Goal: Task Accomplishment & Management: Complete application form

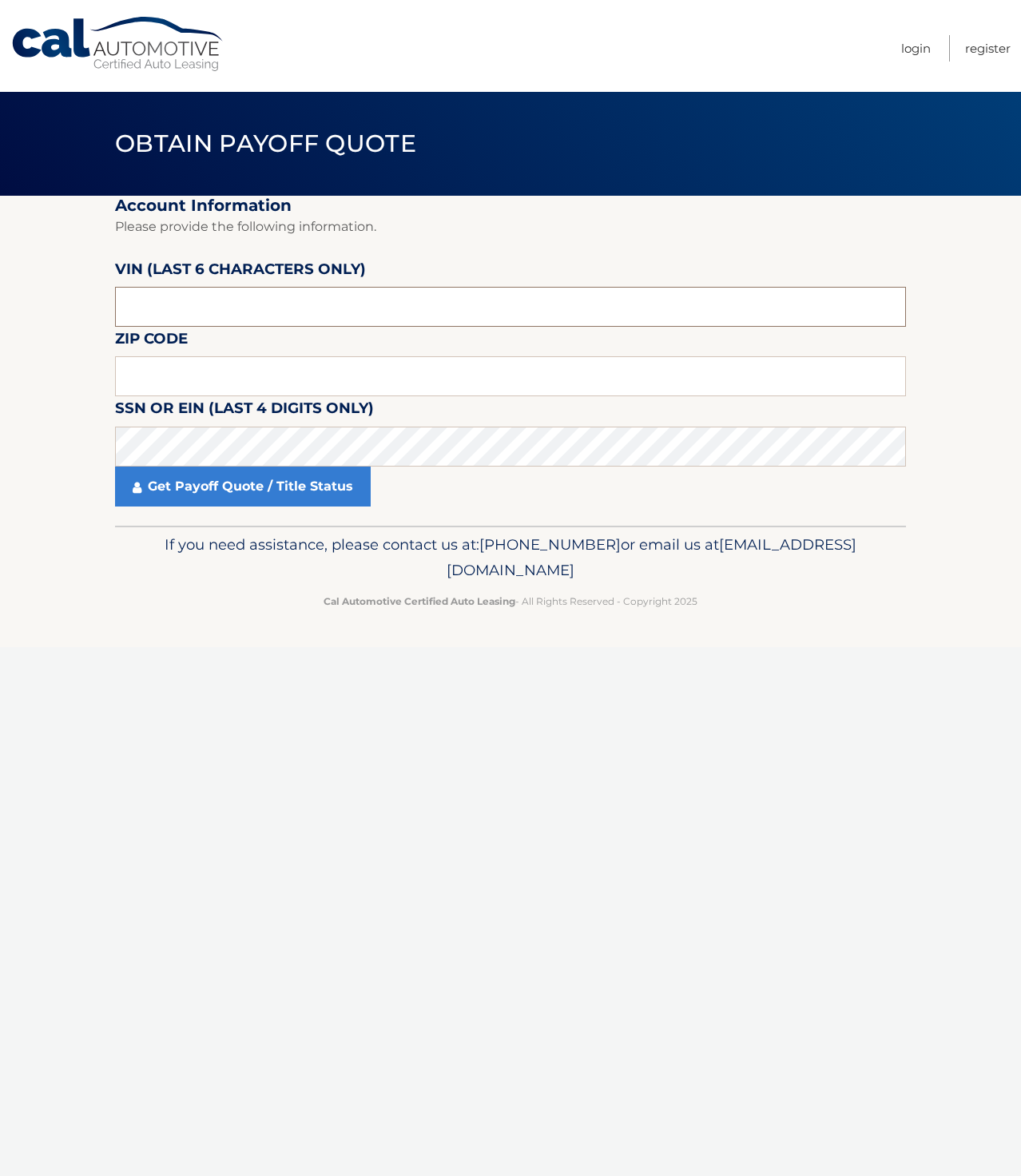
click at [181, 318] on input "text" at bounding box center [510, 307] width 791 height 40
type input "532164"
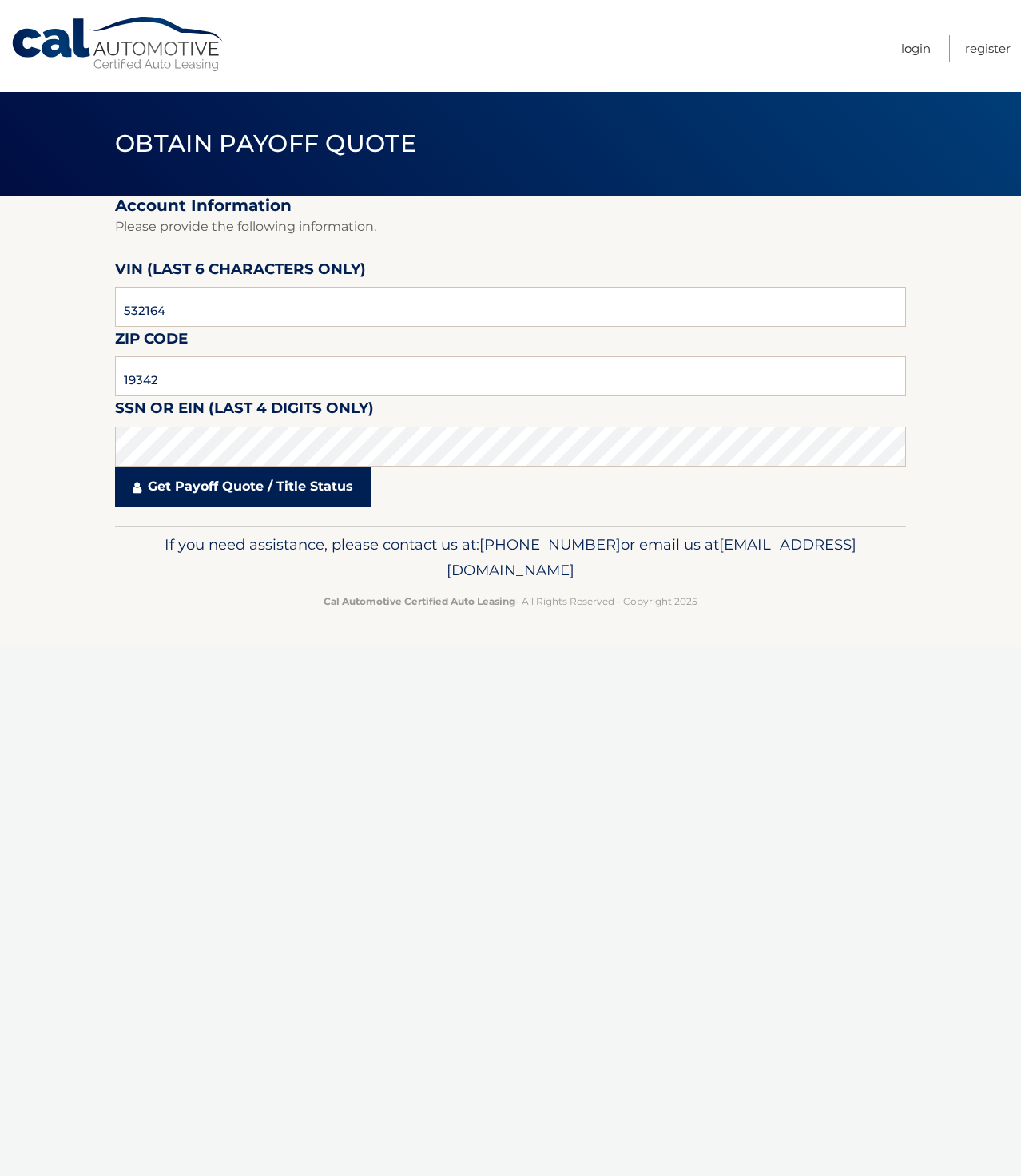
click at [184, 489] on link "Get Payoff Quote / Title Status" at bounding box center [242, 487] width 256 height 40
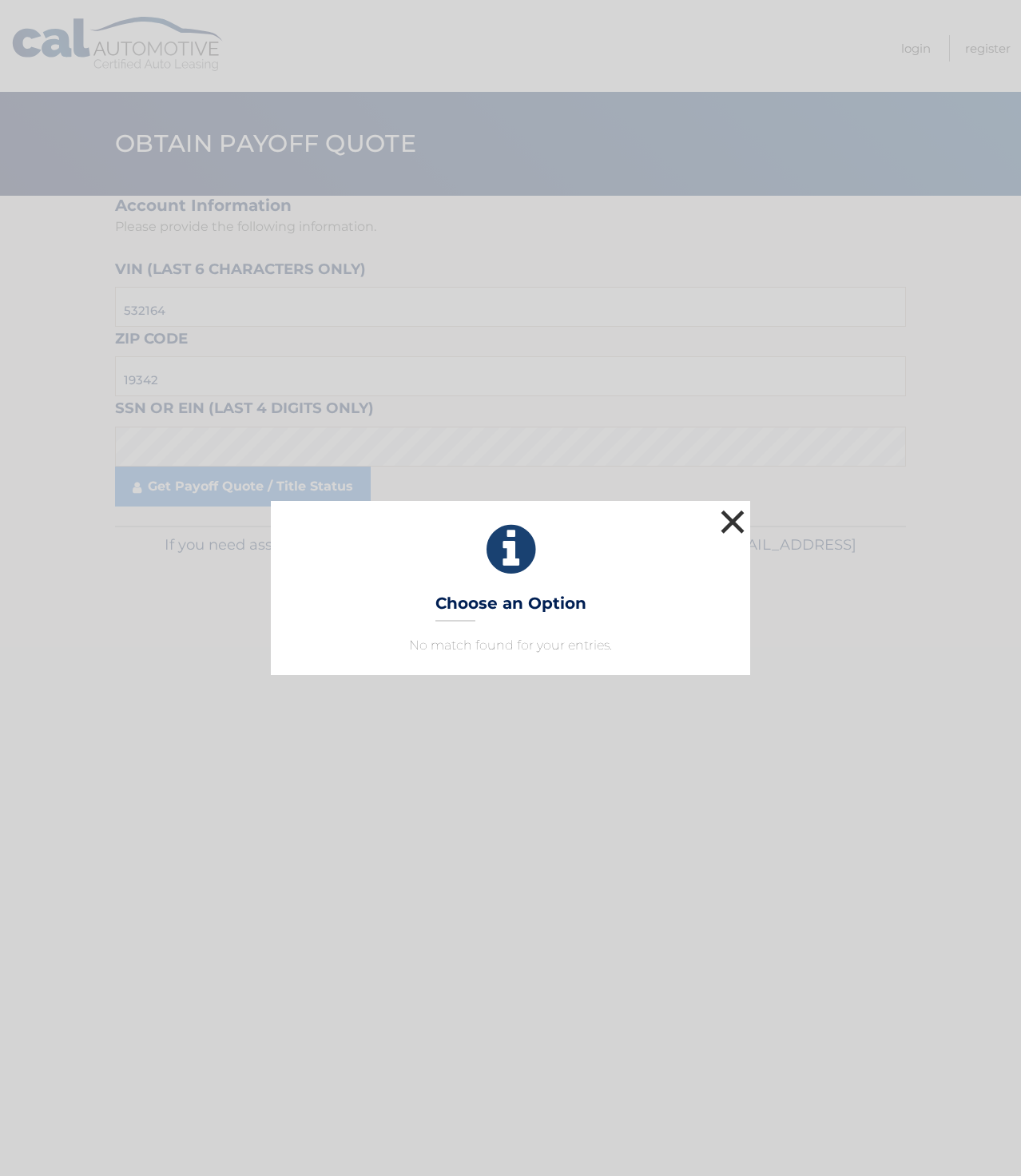
click at [736, 515] on button "×" at bounding box center [732, 521] width 32 height 32
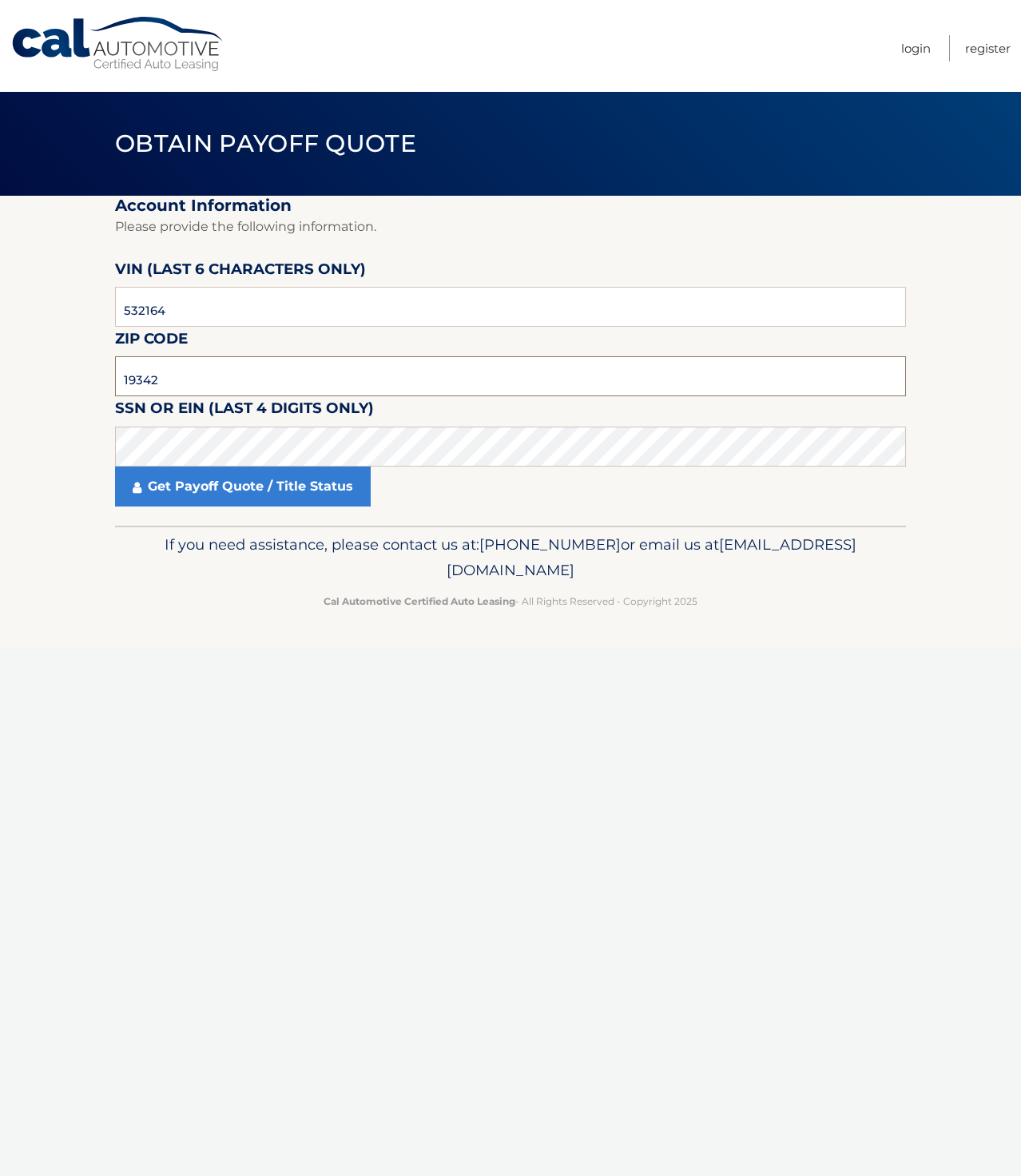
click at [348, 387] on input "19342" at bounding box center [510, 376] width 791 height 40
type input "19033"
click at [169, 583] on p "If you need assistance, please contact us at: [PHONE_NUMBER] or email us at [EM…" at bounding box center [511, 557] width 770 height 52
click at [184, 494] on link "Get Payoff Quote / Title Status" at bounding box center [242, 487] width 256 height 40
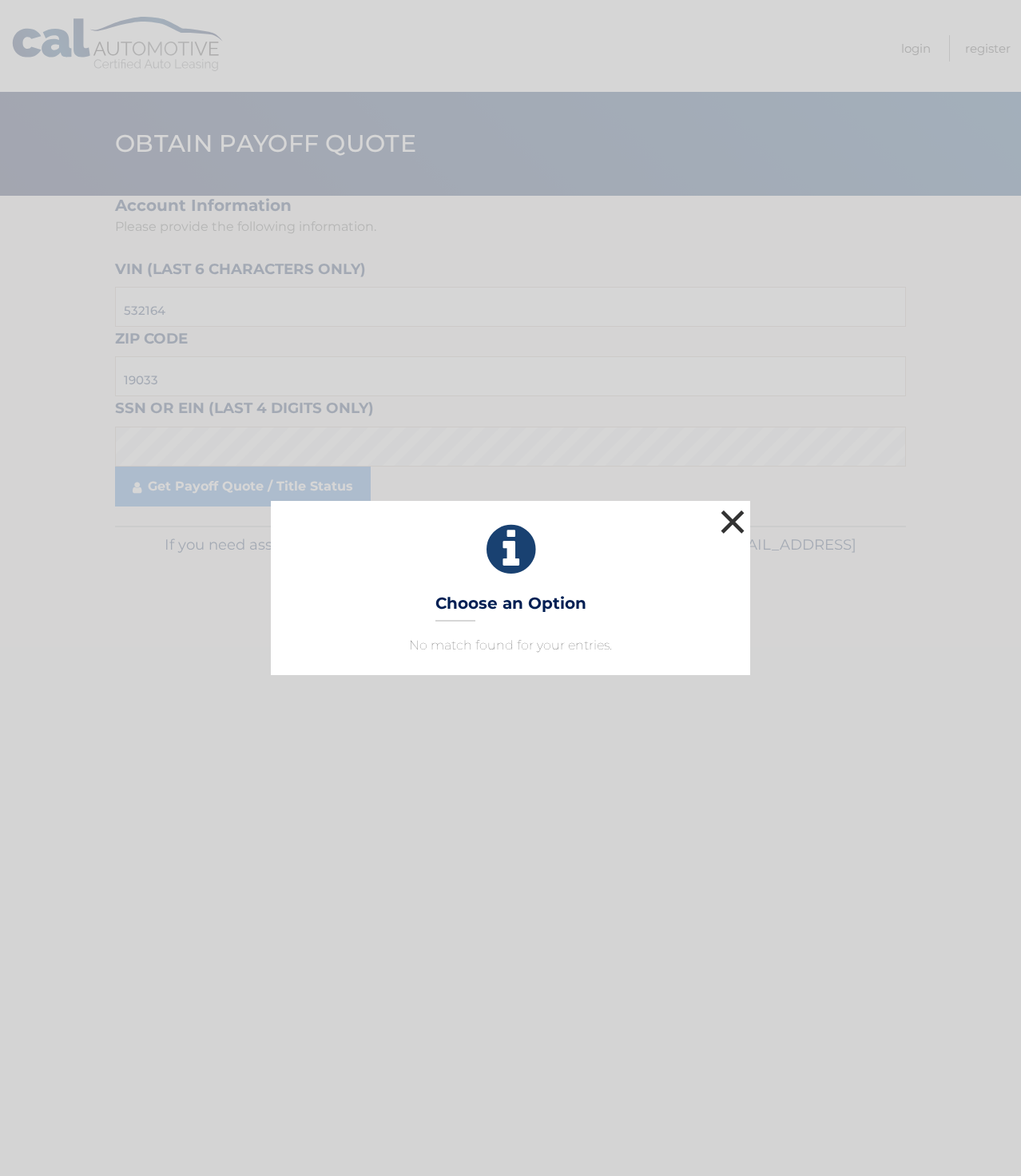
click at [733, 523] on button "×" at bounding box center [732, 521] width 32 height 32
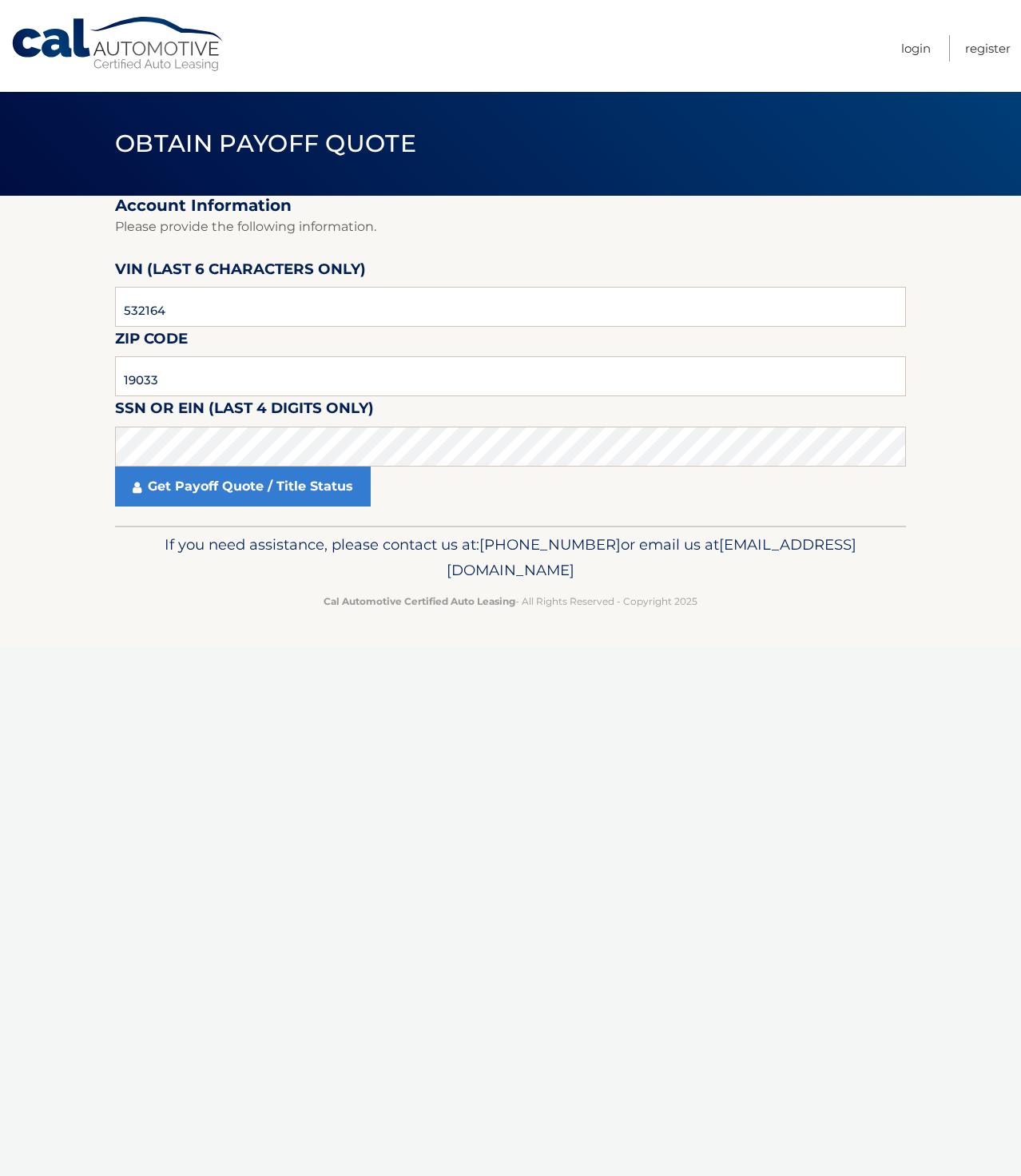
click at [648, 468] on div "Get Payoff Quote / Title Status" at bounding box center [510, 487] width 791 height 40
click at [171, 479] on link "Get Payoff Quote / Title Status" at bounding box center [242, 487] width 256 height 40
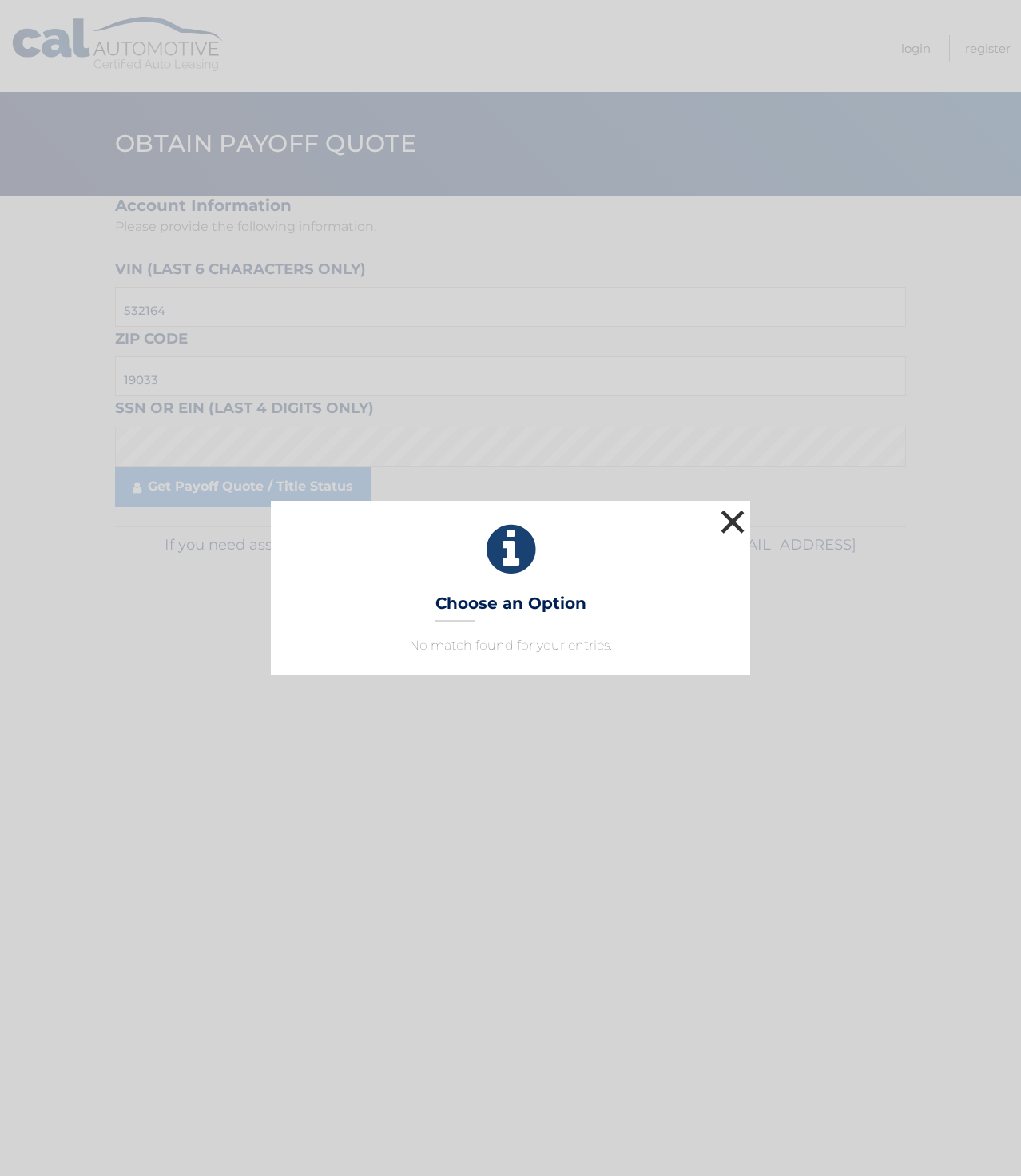
drag, startPoint x: 730, startPoint y: 514, endPoint x: 674, endPoint y: 510, distance: 56.1
click at [730, 514] on button "×" at bounding box center [732, 521] width 32 height 32
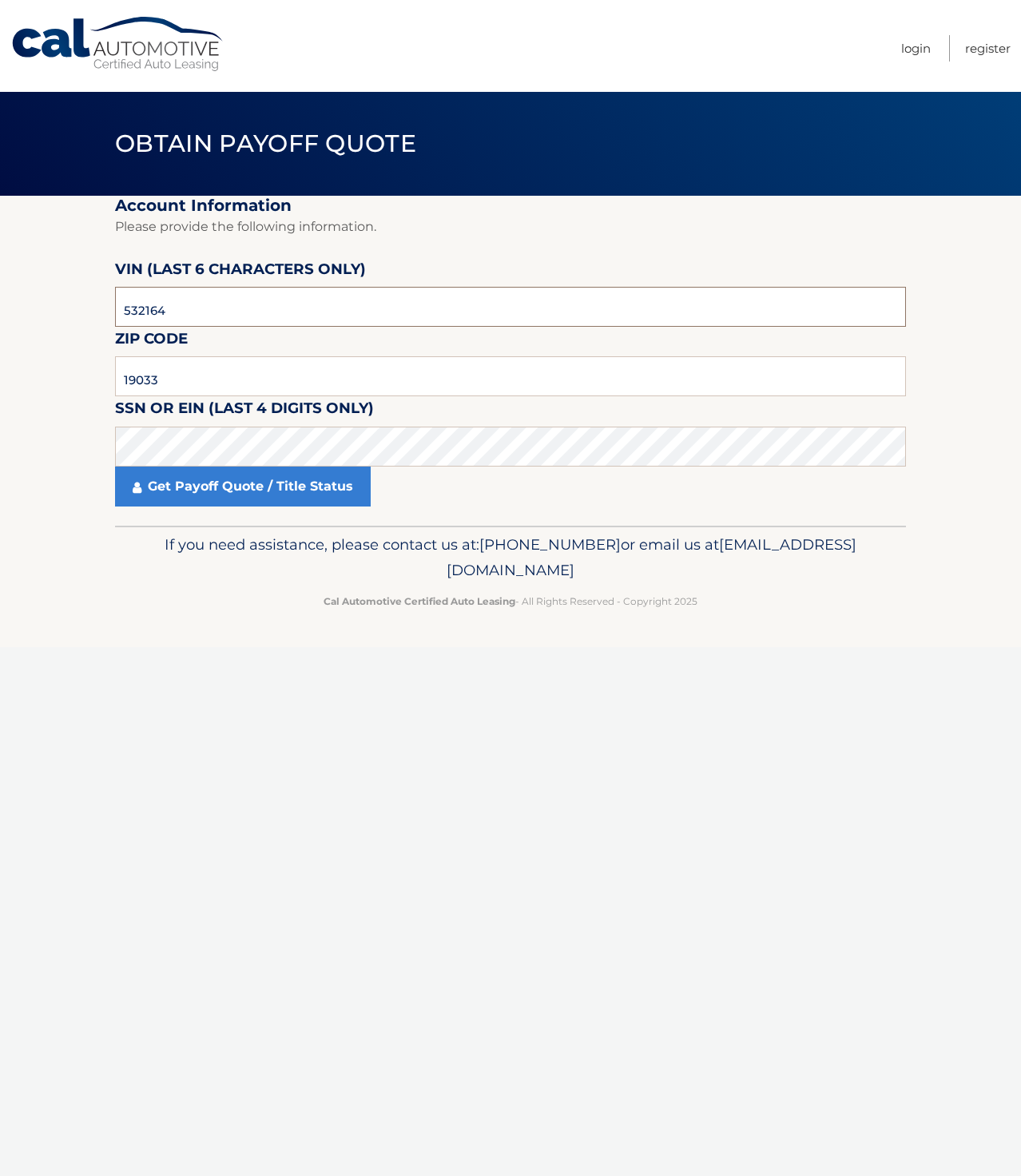
click at [245, 306] on input "532164" at bounding box center [510, 307] width 791 height 40
click at [173, 384] on input "19033" at bounding box center [510, 376] width 791 height 40
click at [338, 469] on link "Get Payoff Quote / Title Status" at bounding box center [242, 487] width 256 height 40
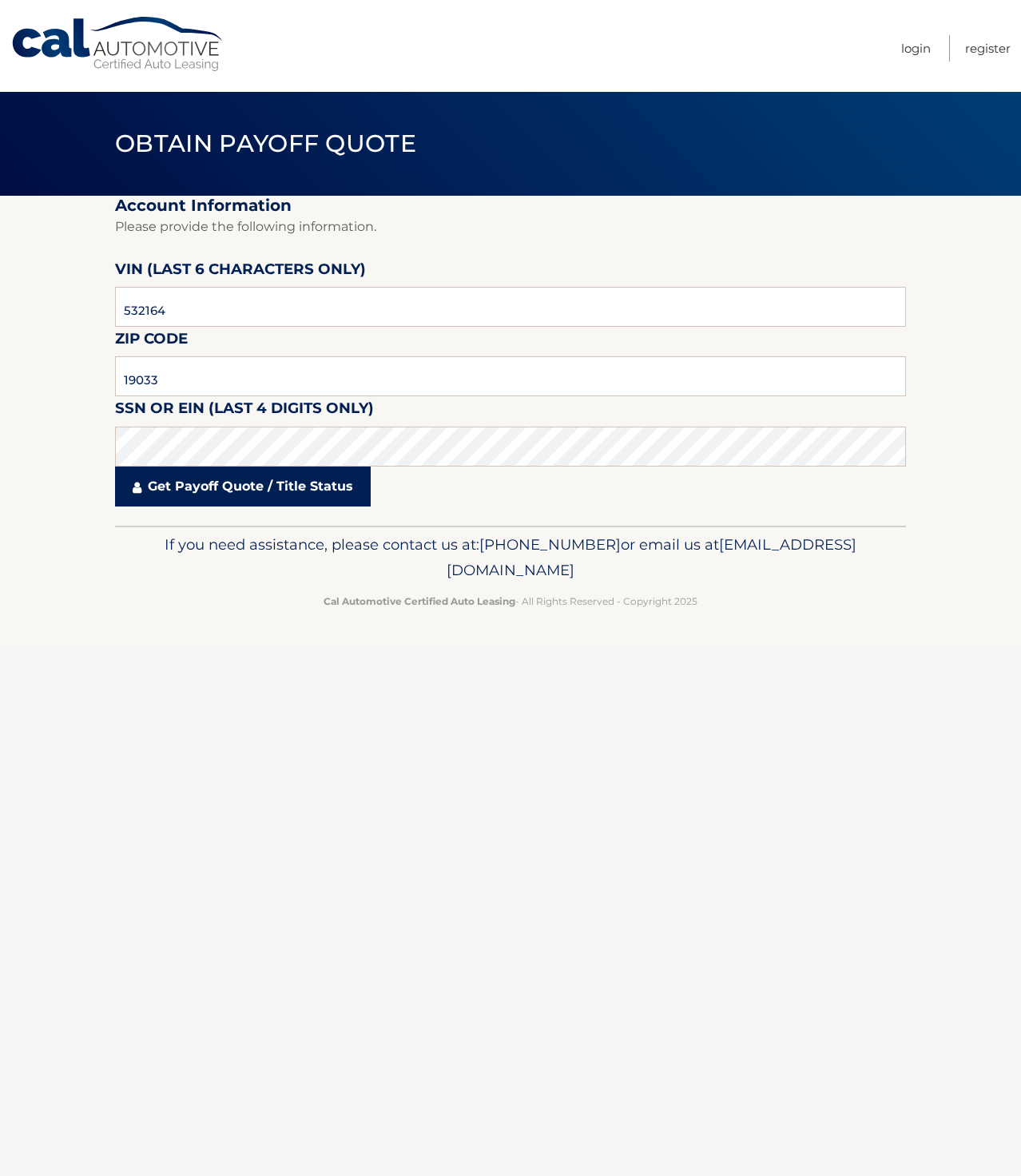
click at [338, 469] on link "Get Payoff Quote / Title Status" at bounding box center [242, 487] width 256 height 40
click at [338, 454] on body "Cal Automotive Menu Login Register Obtain Payoff Quote" at bounding box center [510, 588] width 1021 height 1176
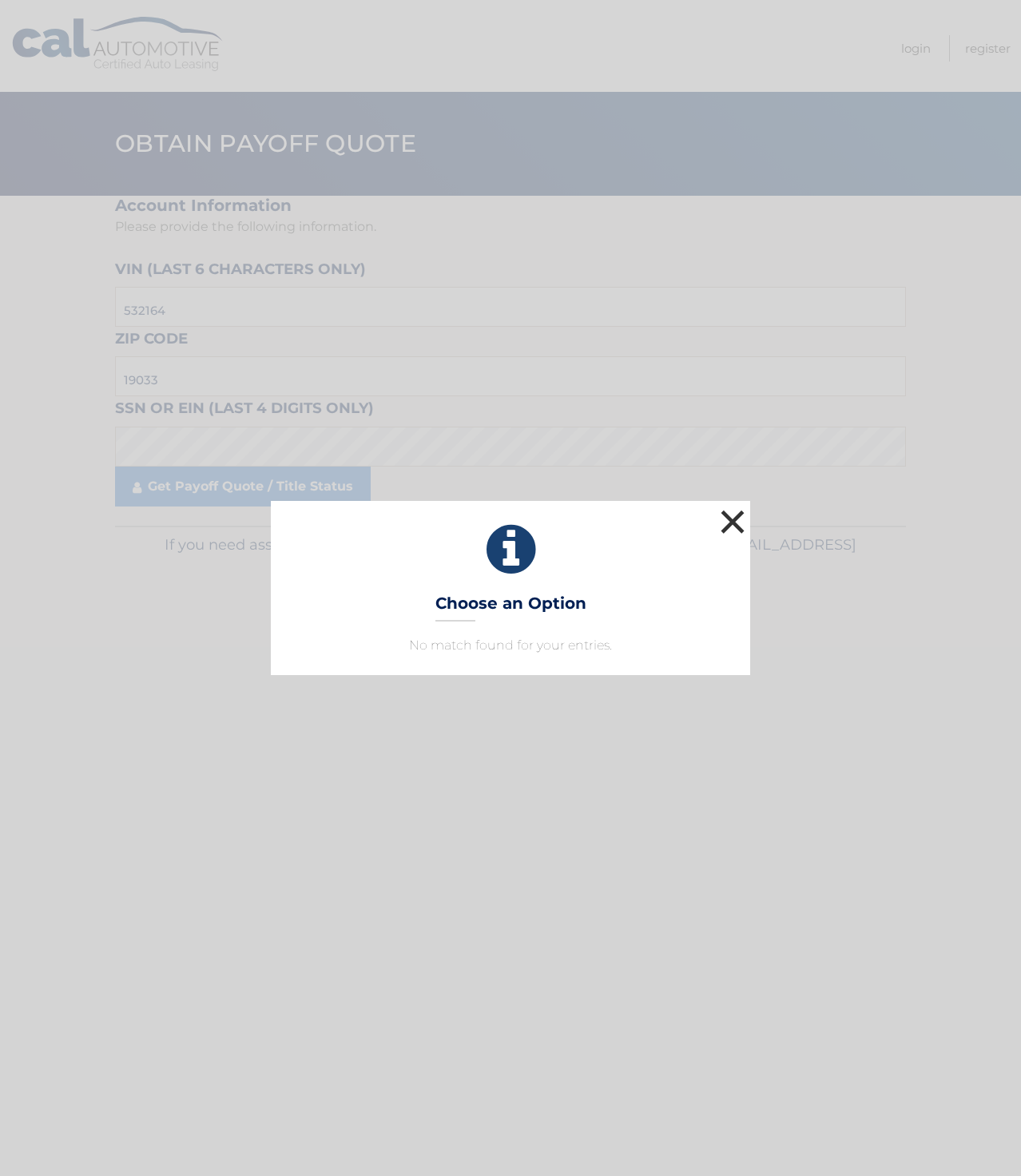
click at [733, 512] on button "×" at bounding box center [732, 521] width 32 height 32
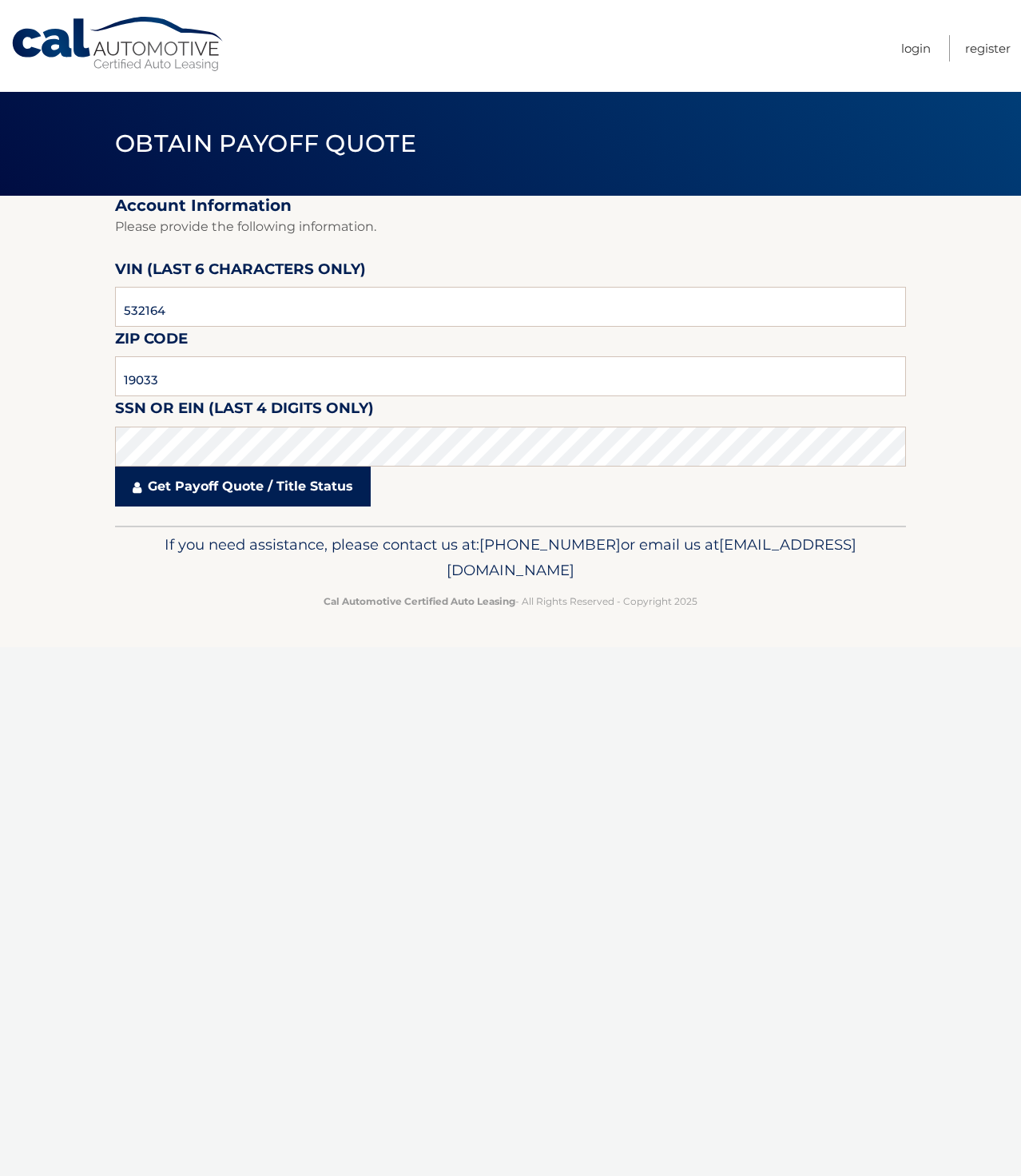
click at [203, 497] on link "Get Payoff Quote / Title Status" at bounding box center [242, 487] width 256 height 40
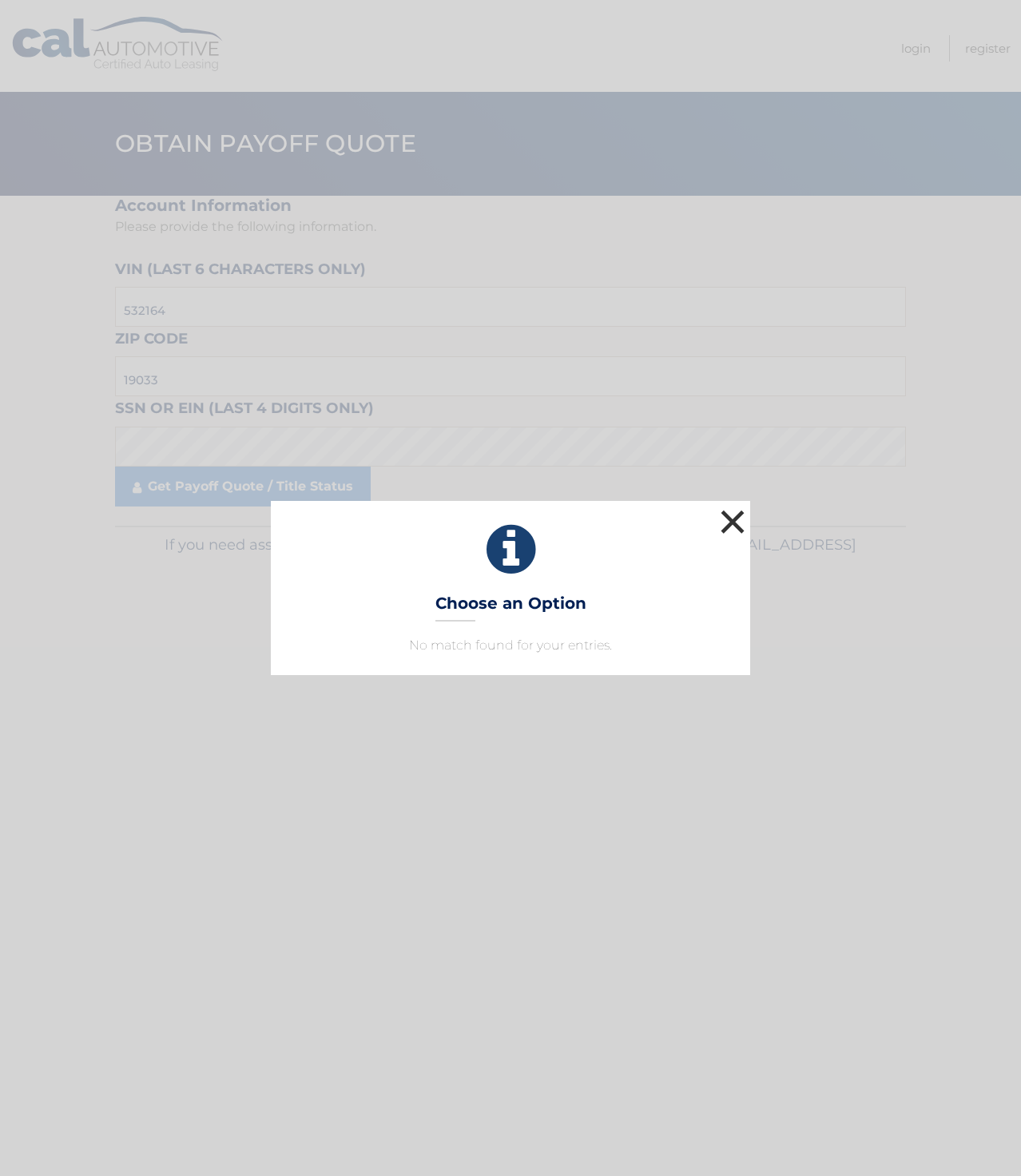
click at [731, 520] on button "×" at bounding box center [732, 521] width 32 height 32
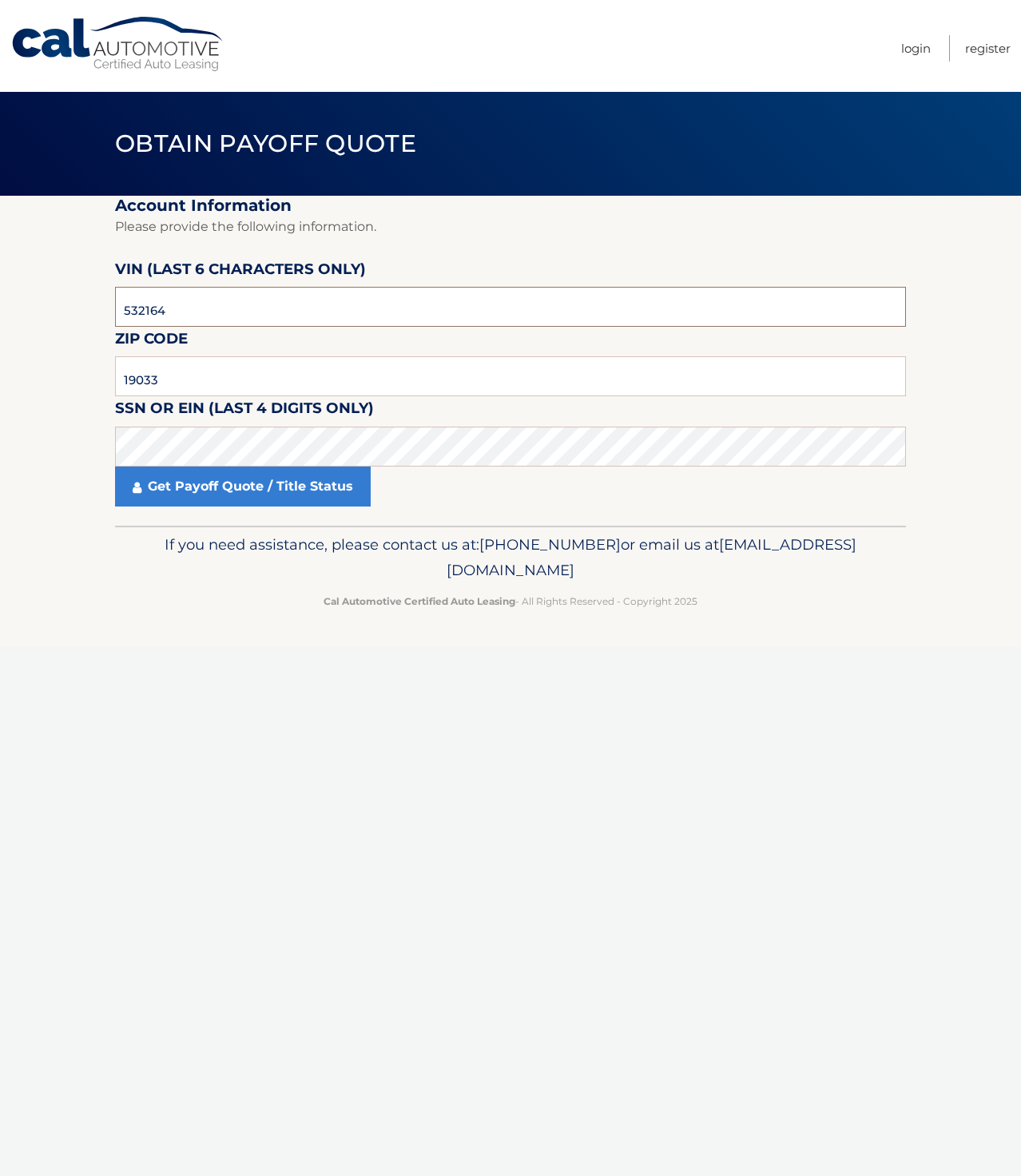
click at [301, 299] on input "532164" at bounding box center [510, 307] width 791 height 40
